Goal: Task Accomplishment & Management: Manage account settings

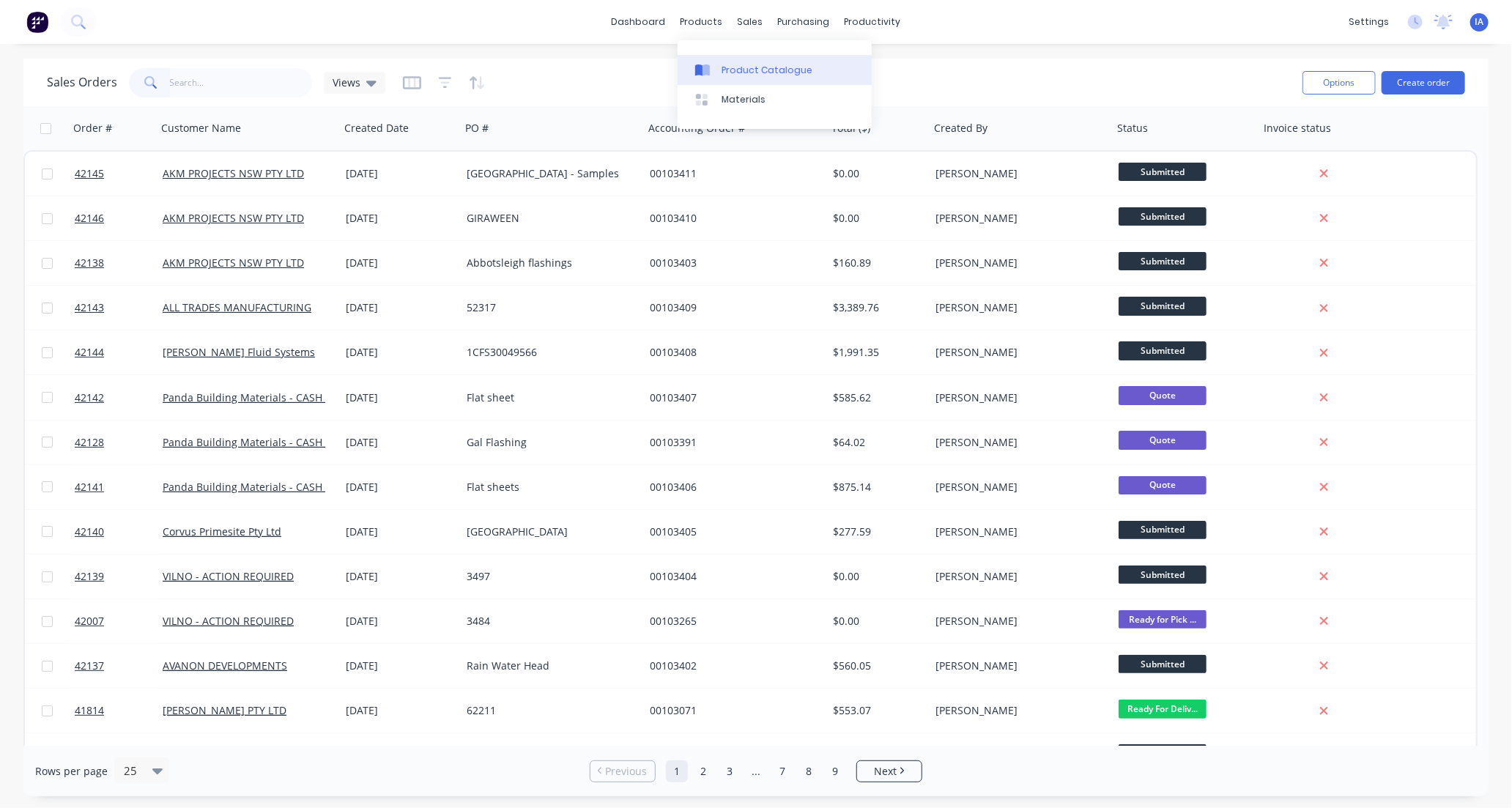
click at [766, 66] on div "Product Catalogue" at bounding box center [767, 70] width 91 height 13
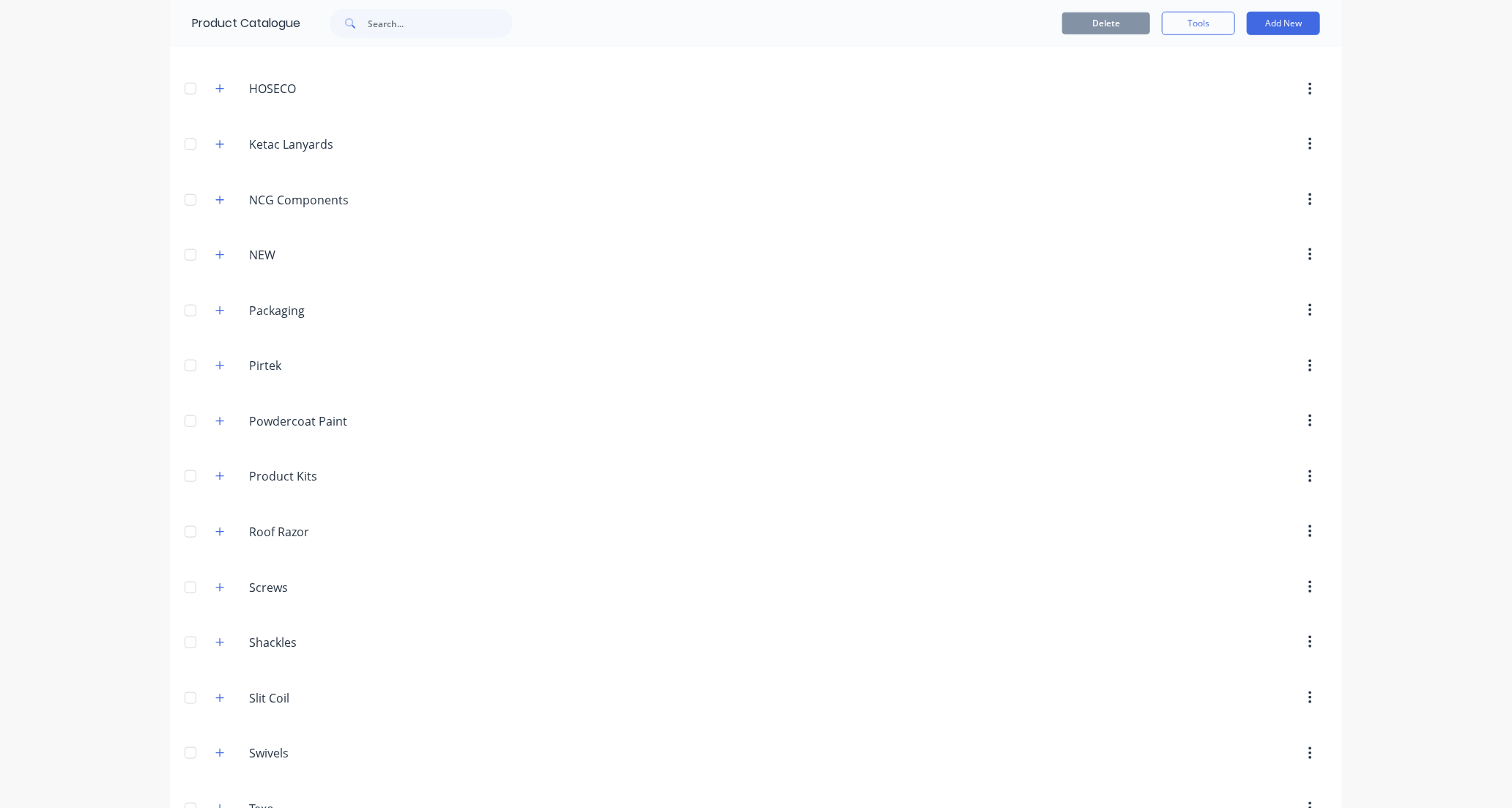
scroll to position [814, 0]
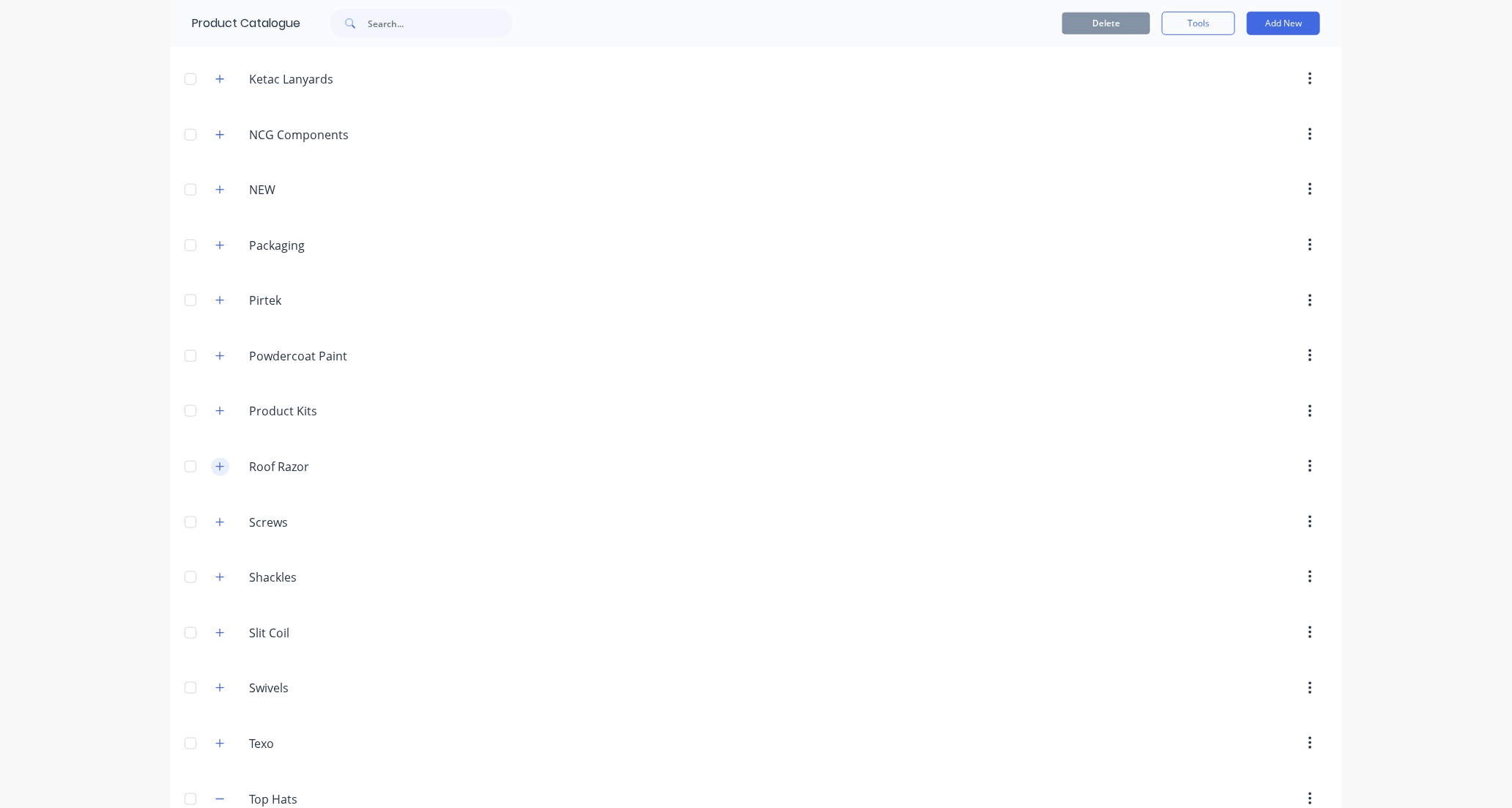
click at [216, 472] on icon "button" at bounding box center [220, 467] width 9 height 11
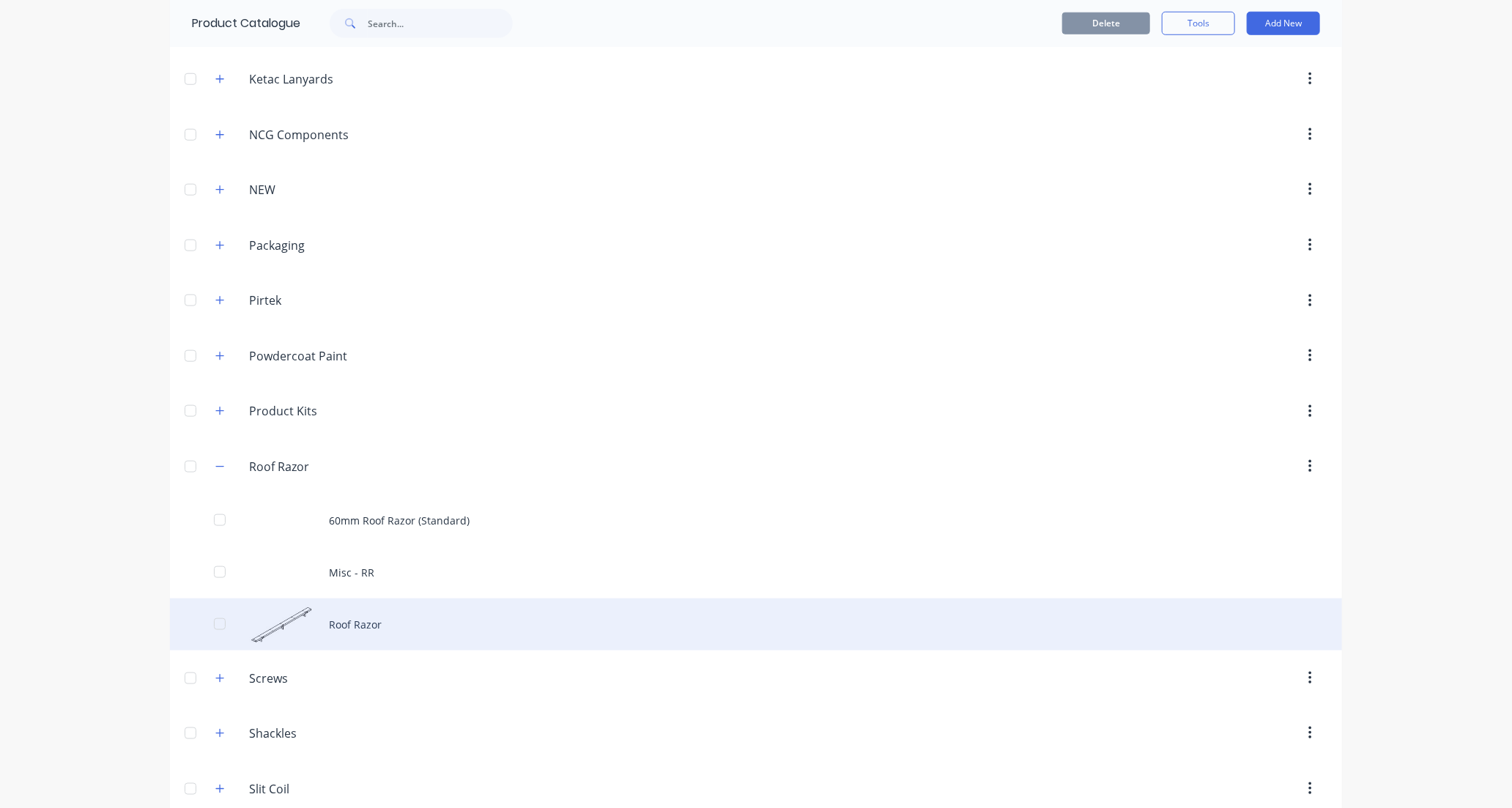
click at [506, 621] on div "Roof Razor" at bounding box center [756, 624] width 1172 height 52
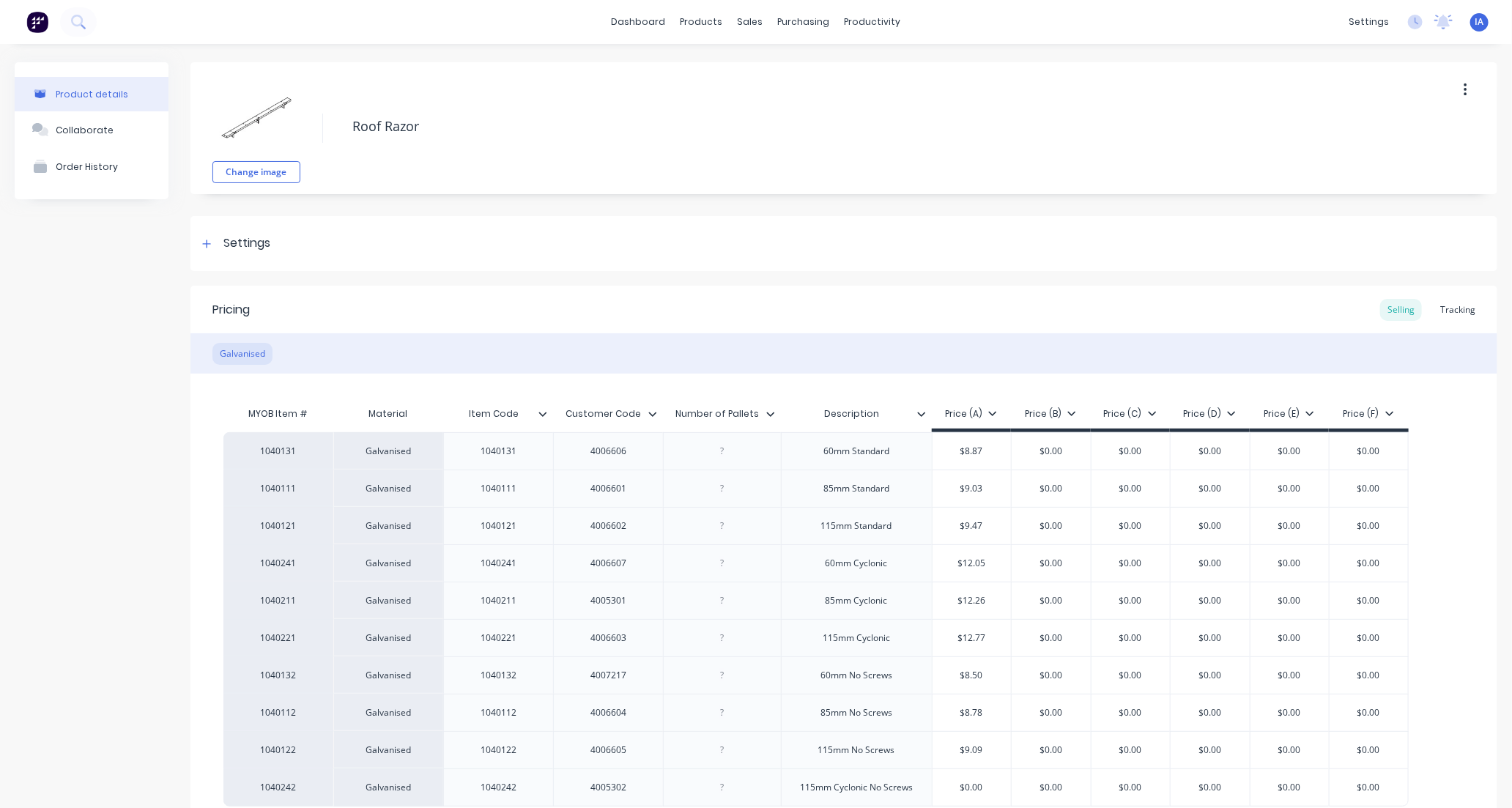
type textarea "x"
click at [1450, 309] on div "Tracking" at bounding box center [1458, 309] width 50 height 22
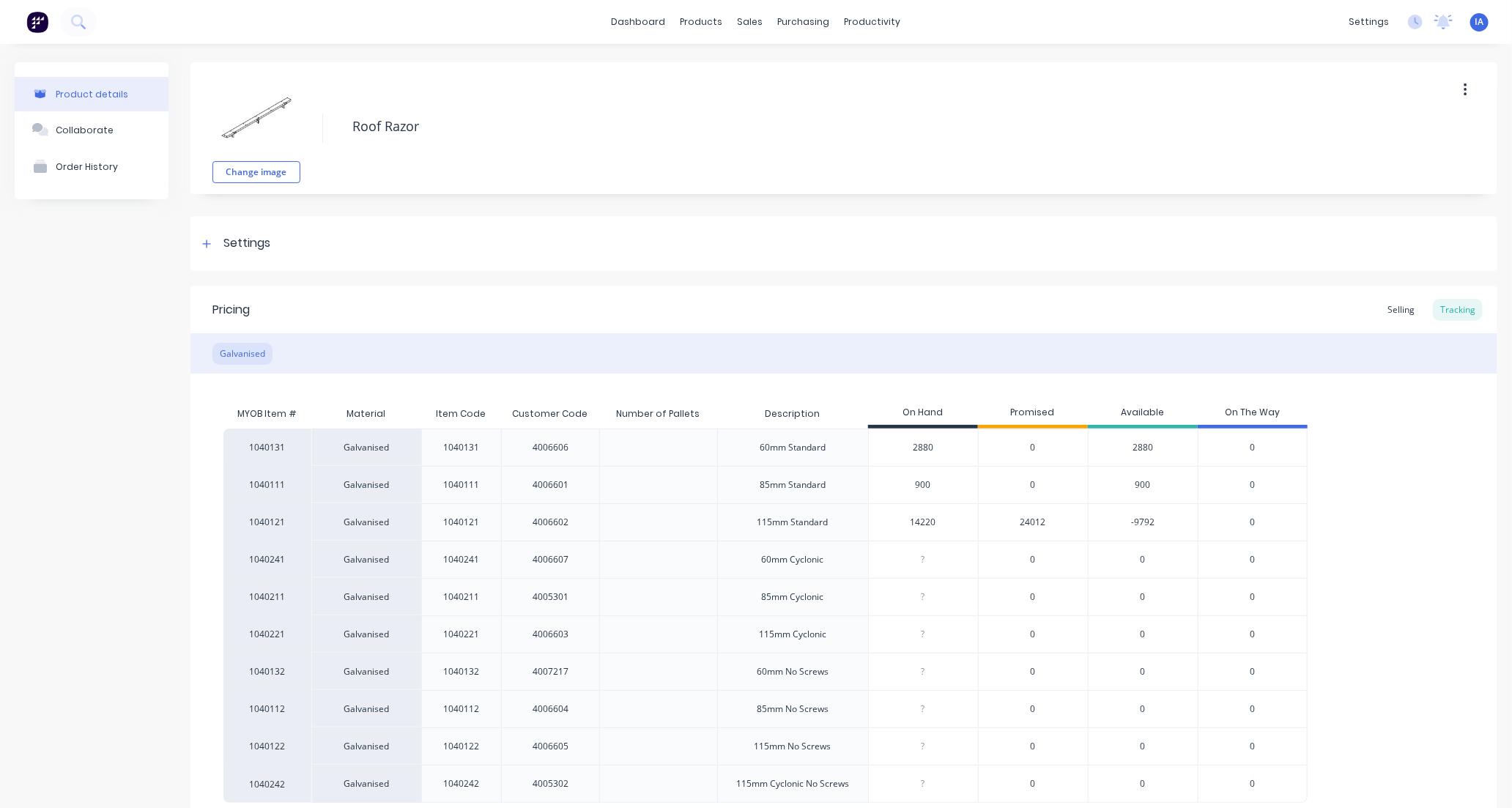
click at [917, 524] on input "14220" at bounding box center [923, 522] width 109 height 13
type input "1220"
type textarea "x"
type input "120"
type textarea "x"
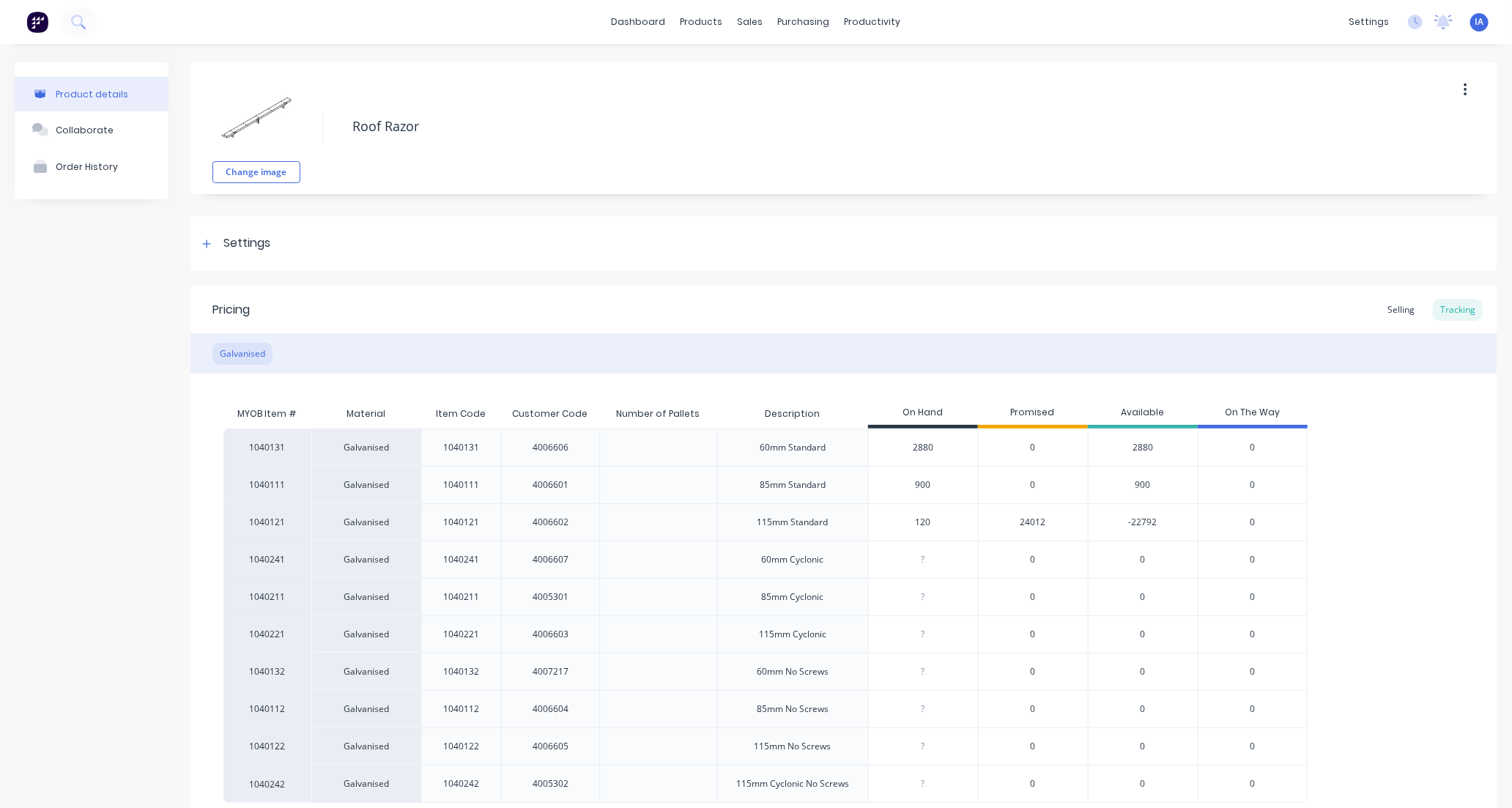
type input "10"
type textarea "x"
type input "160"
type textarea "x"
type input "16560"
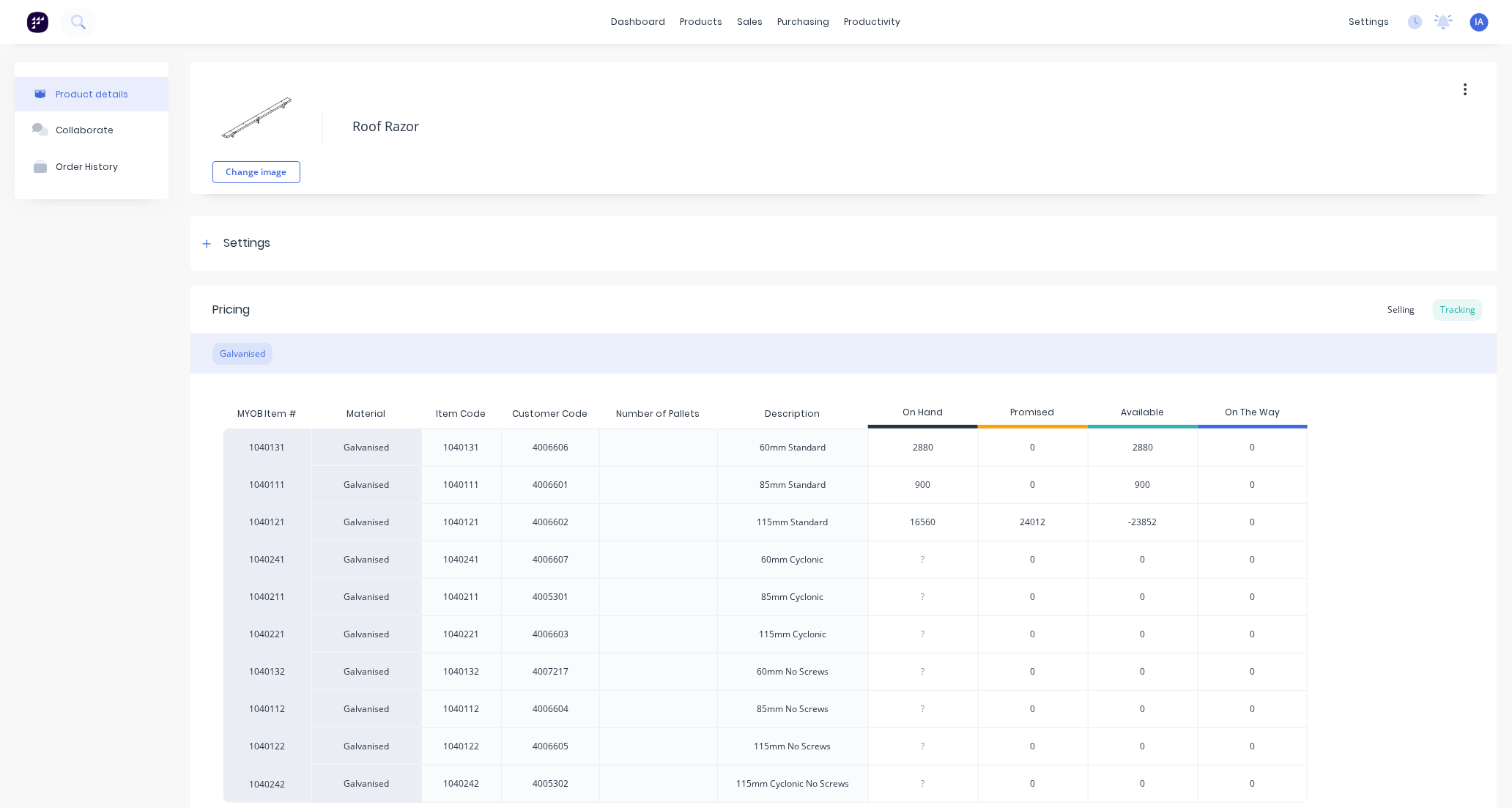
type textarea "x"
type input "16560"
click at [1393, 561] on div "1040131 Galvanised 1040131 4006606 60mm Standard 2880 0 2880 0 1040111 Galvanis…" at bounding box center [843, 615] width 1240 height 374
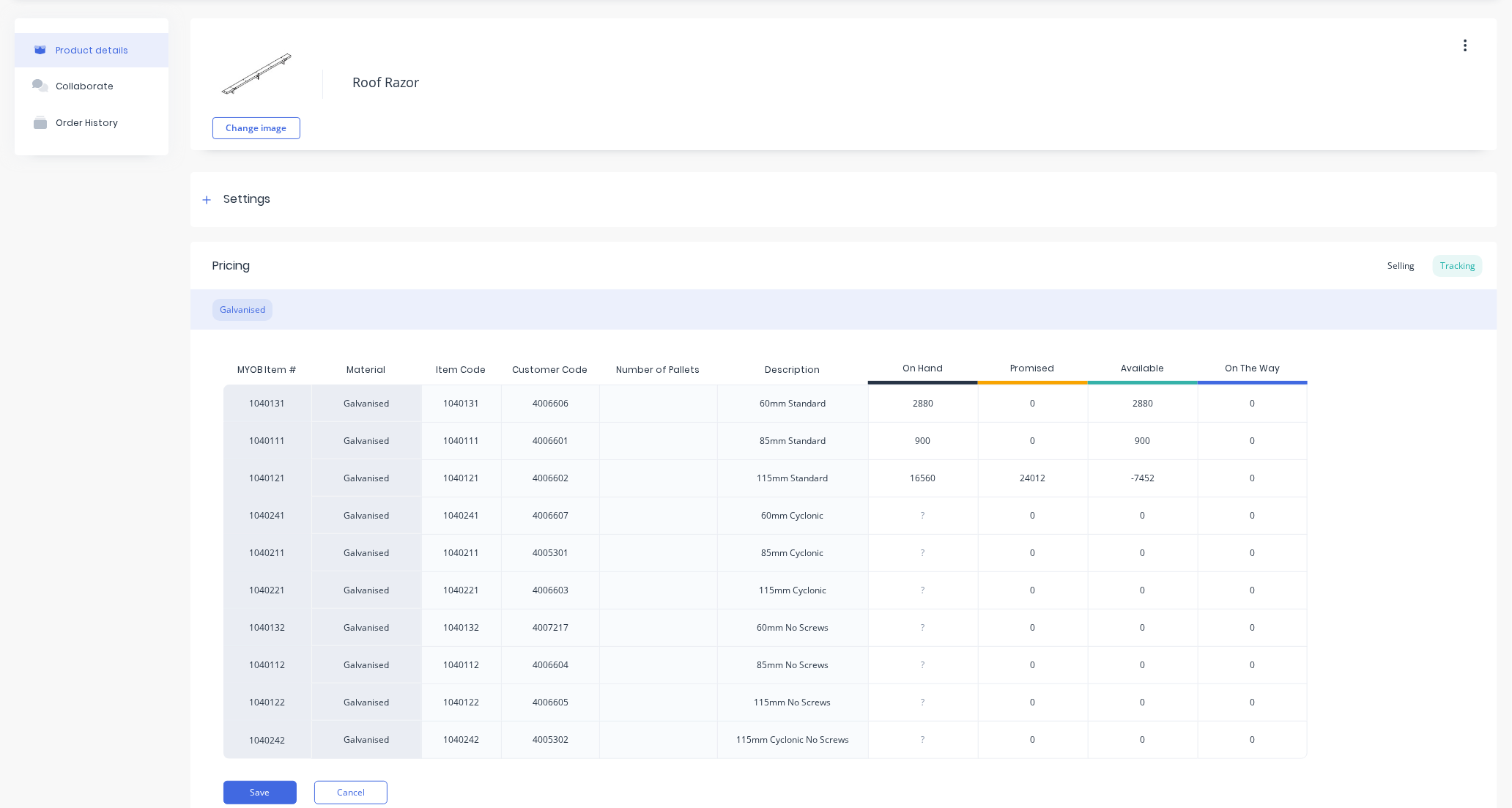
scroll to position [104, 0]
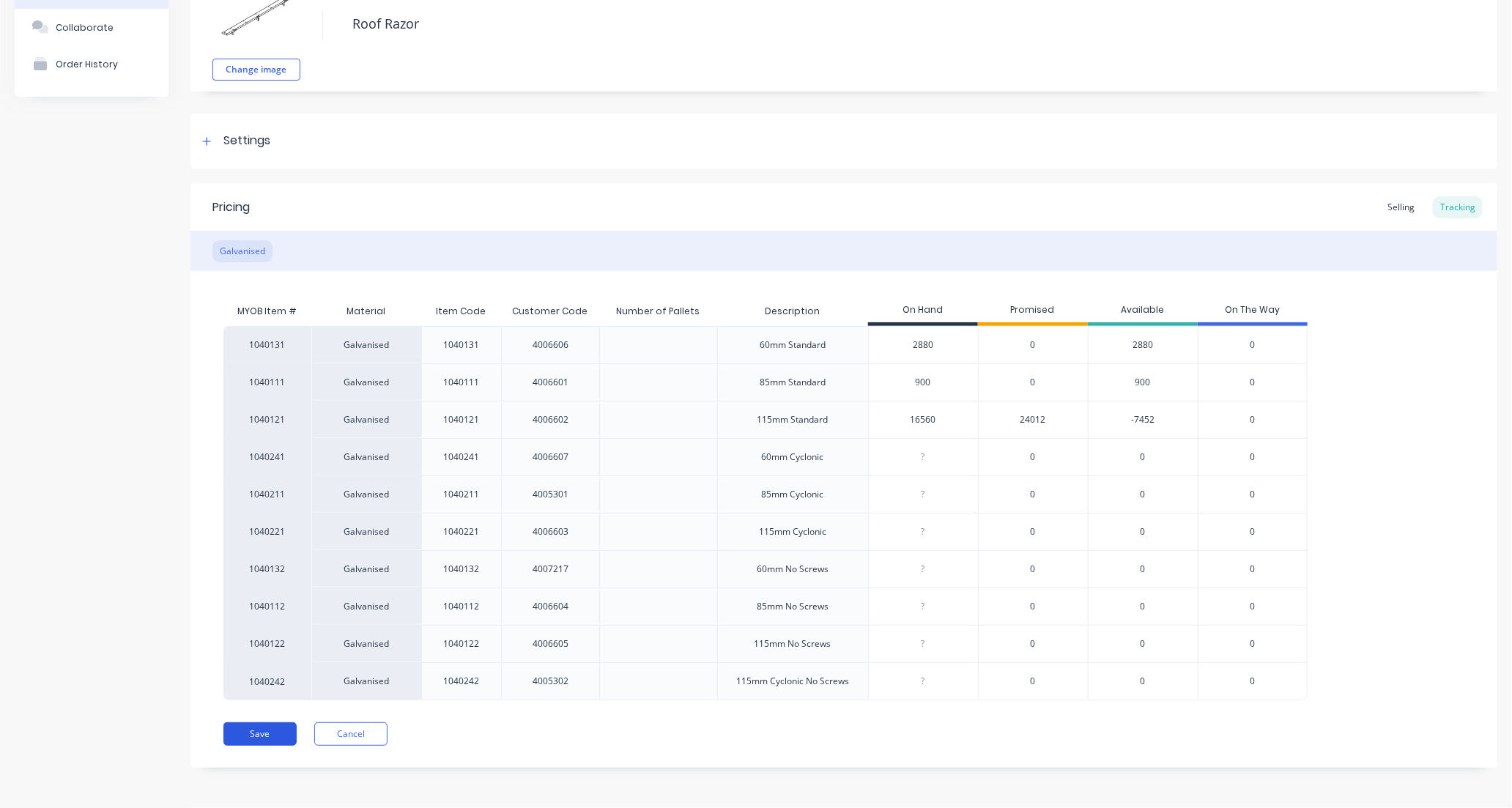
click at [251, 735] on button "Save" at bounding box center [259, 734] width 73 height 23
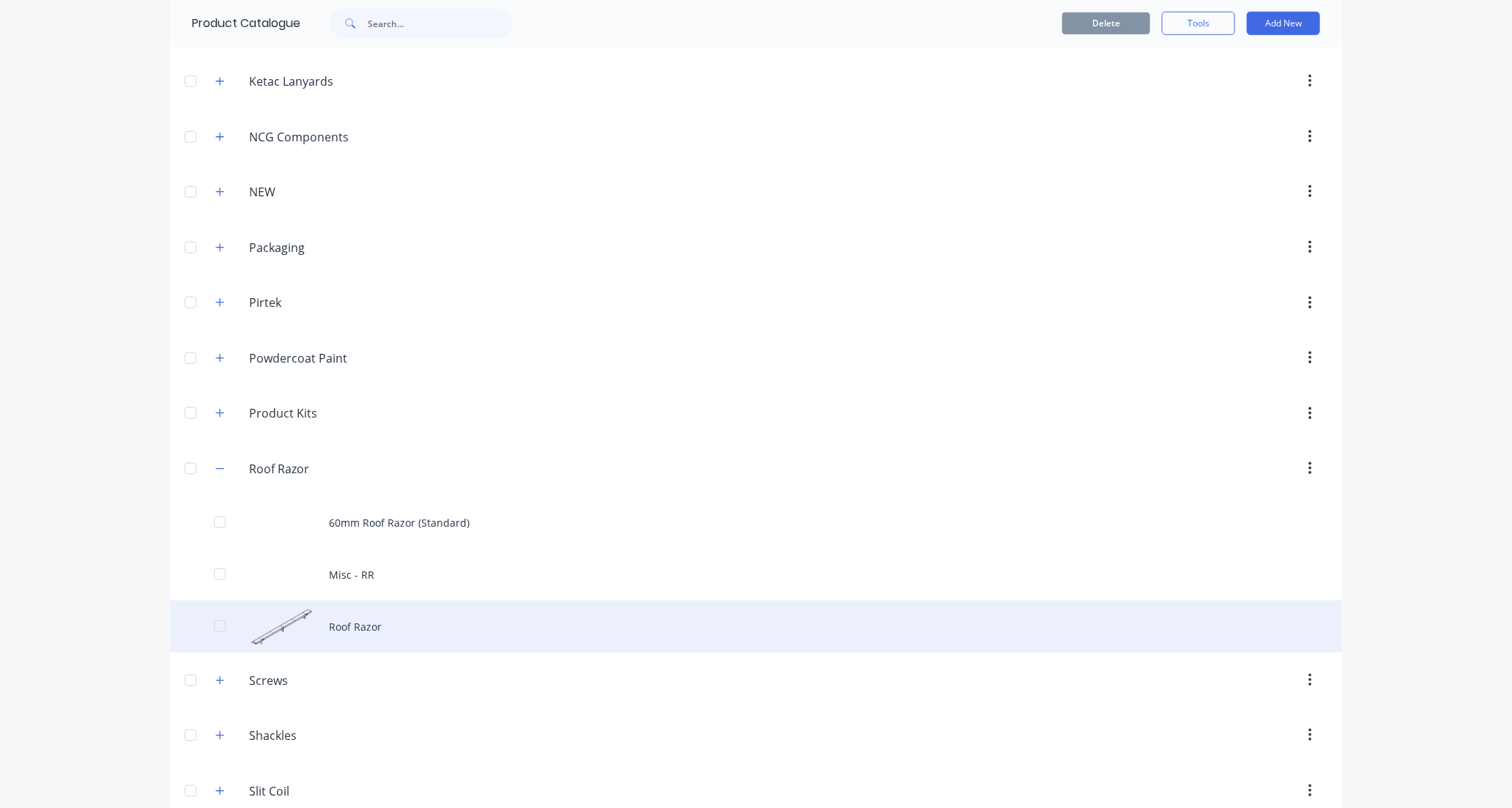
scroll to position [814, 0]
click at [405, 623] on div "Roof Razor" at bounding box center [756, 624] width 1172 height 52
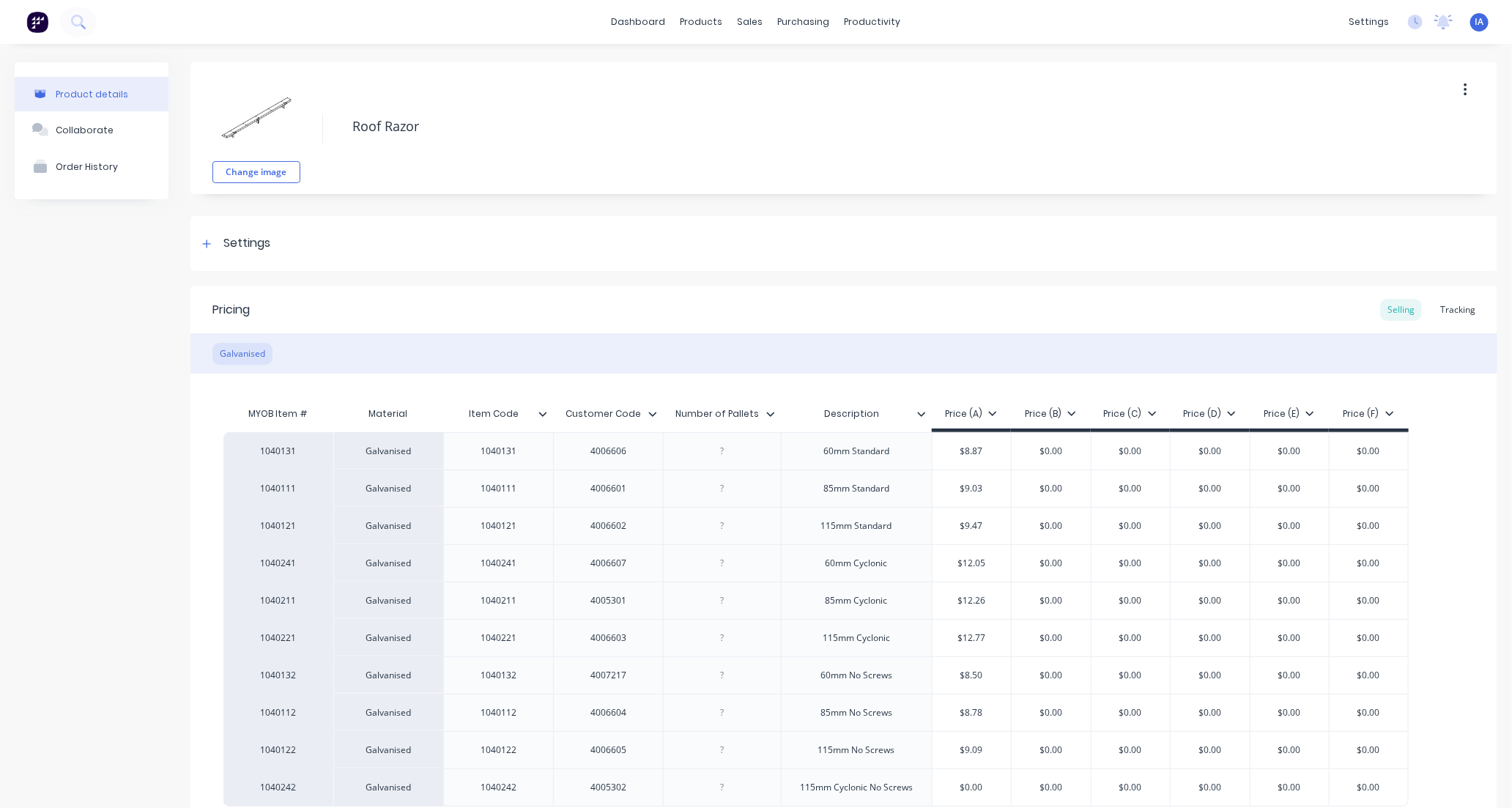
type textarea "x"
click at [1441, 315] on div "Tracking" at bounding box center [1458, 309] width 50 height 22
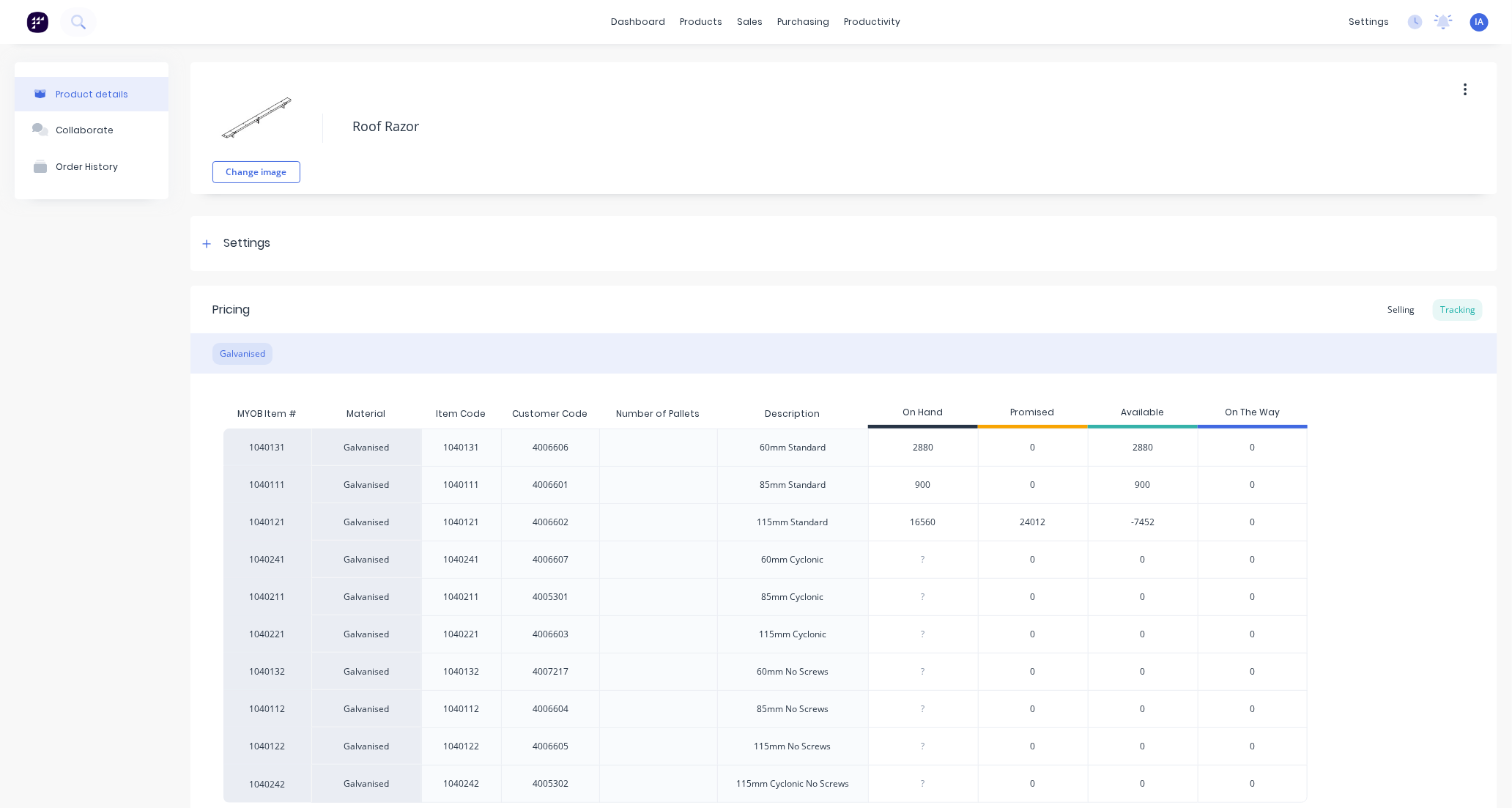
click at [910, 481] on input "900" at bounding box center [923, 484] width 109 height 13
type input "00"
type textarea "x"
type input "0"
type textarea "x"
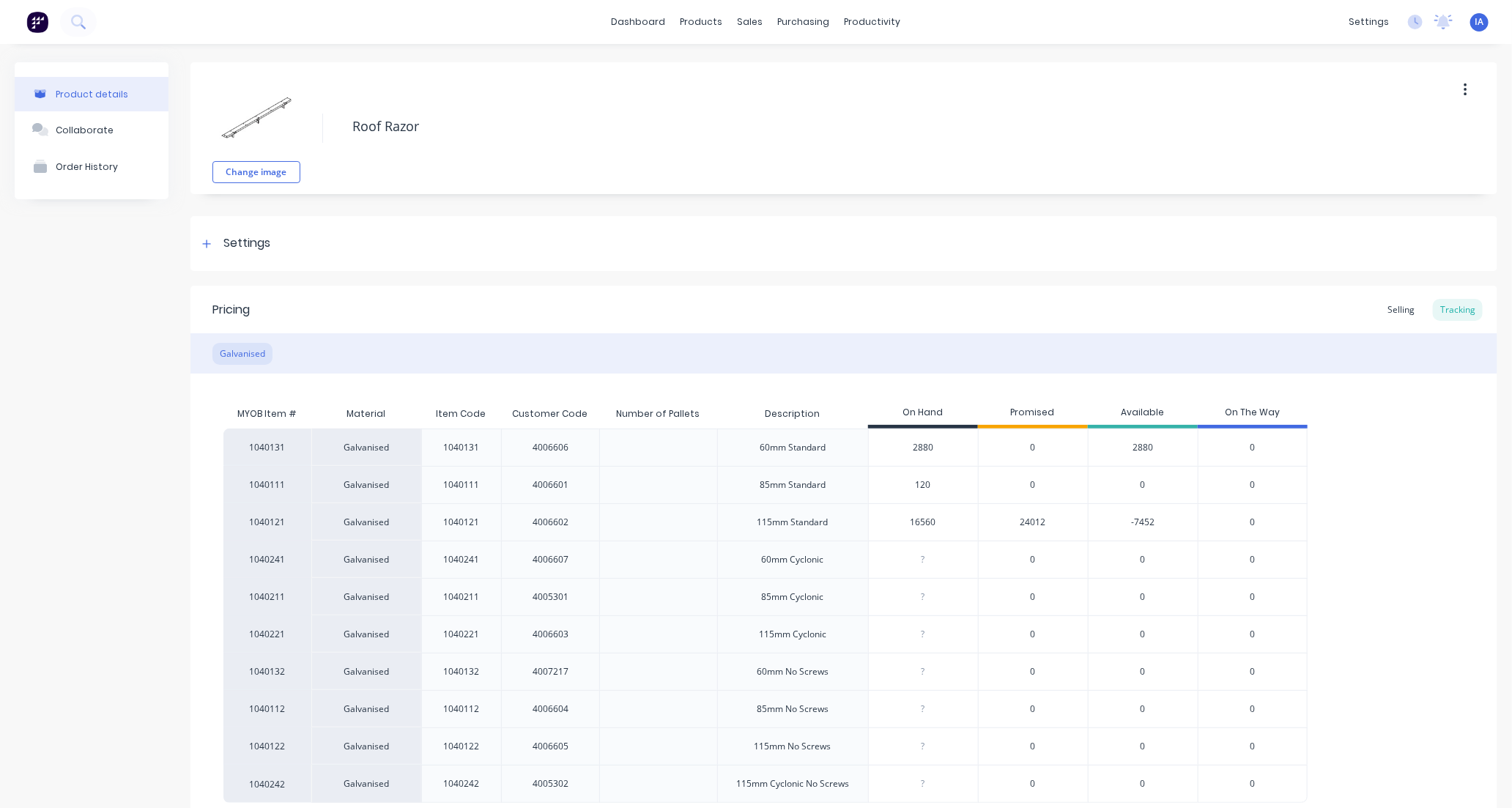
type input "1260"
type textarea "x"
type input "1260"
click at [1396, 591] on div "1040131 Galvanised 1040131 4006606 60mm Standard 2880 0 2880 0 1040111 Galvanis…" at bounding box center [843, 615] width 1240 height 374
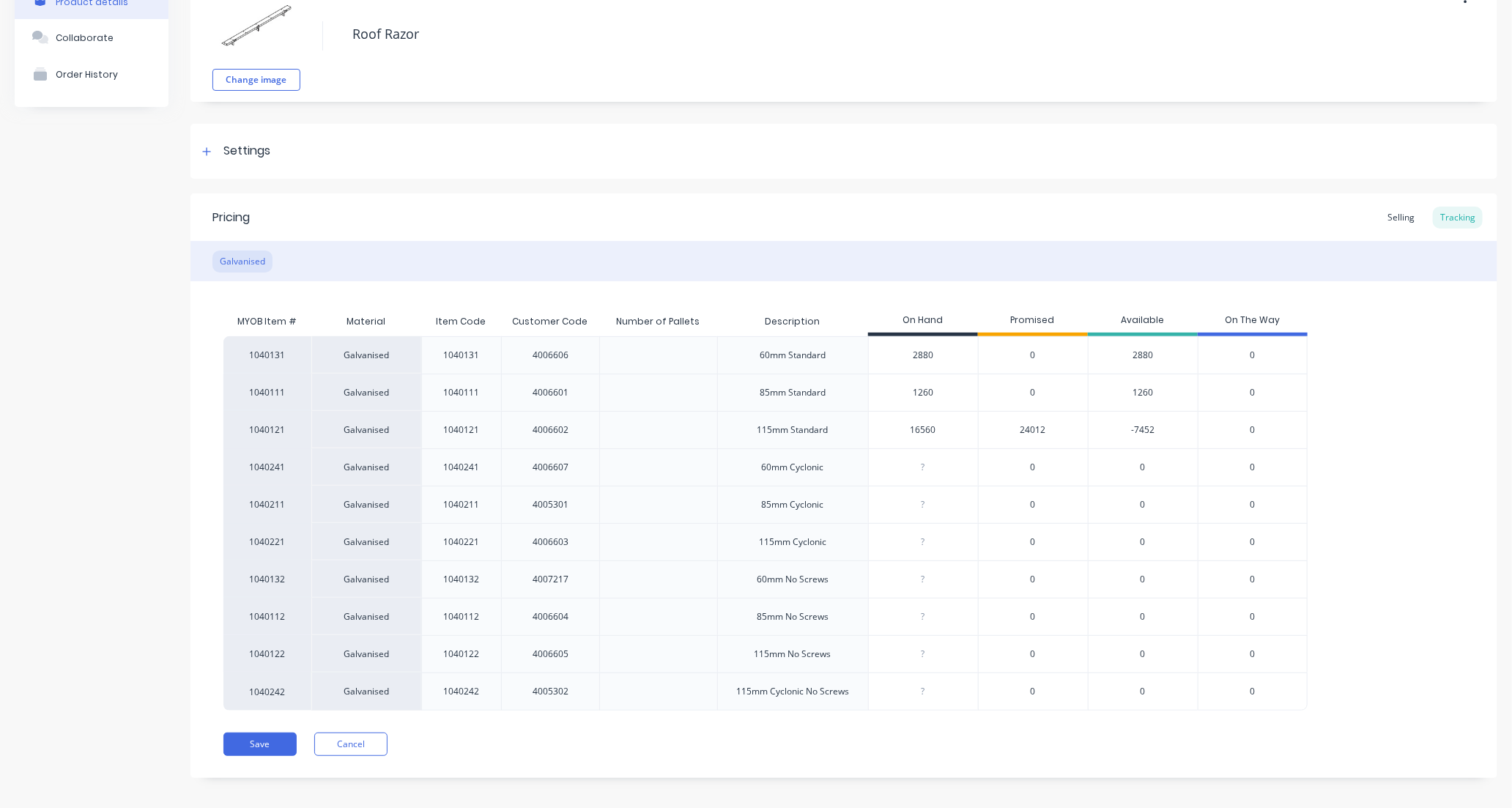
scroll to position [104, 0]
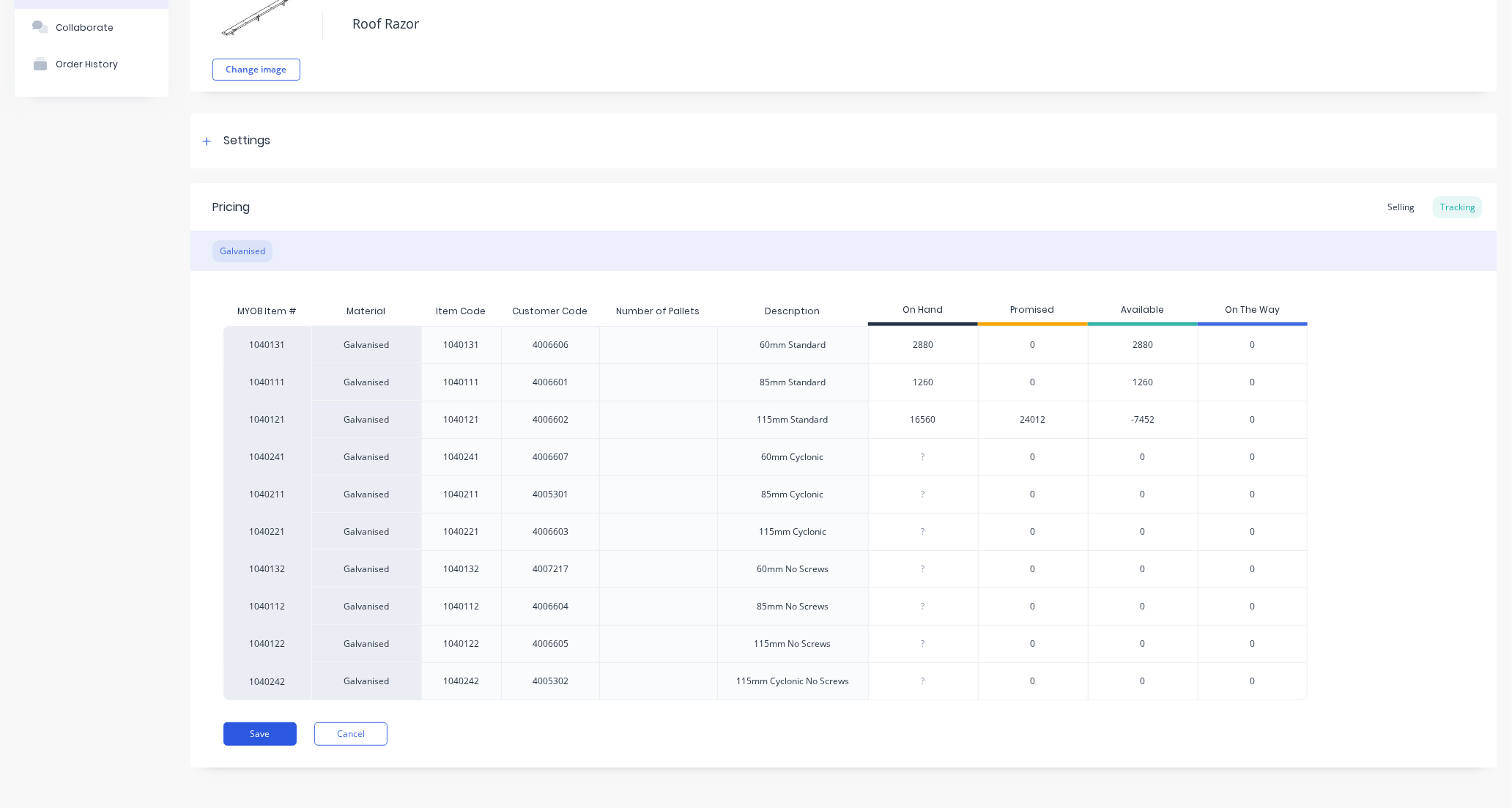
click at [266, 728] on button "Save" at bounding box center [259, 734] width 73 height 23
type textarea "x"
